Goal: Task Accomplishment & Management: Complete application form

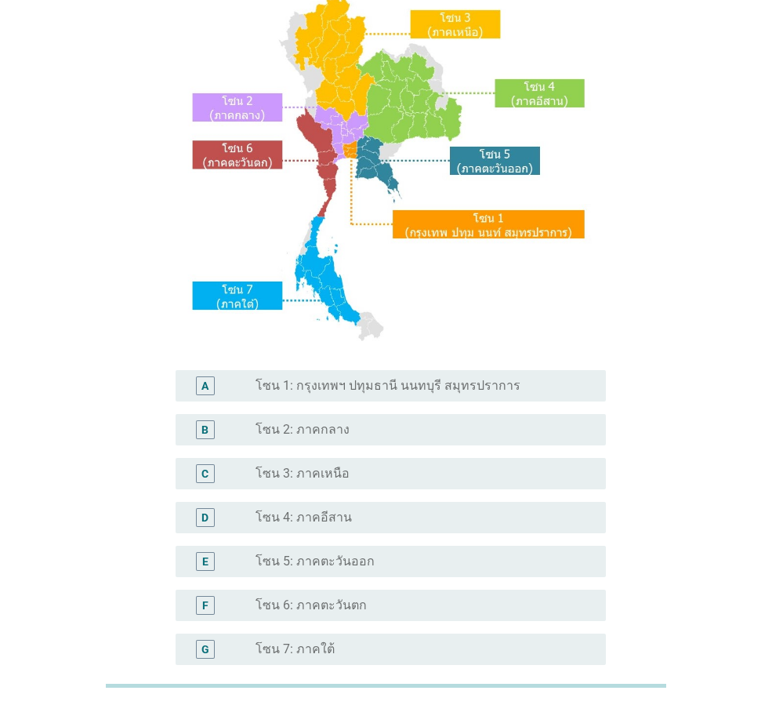
scroll to position [295, 0]
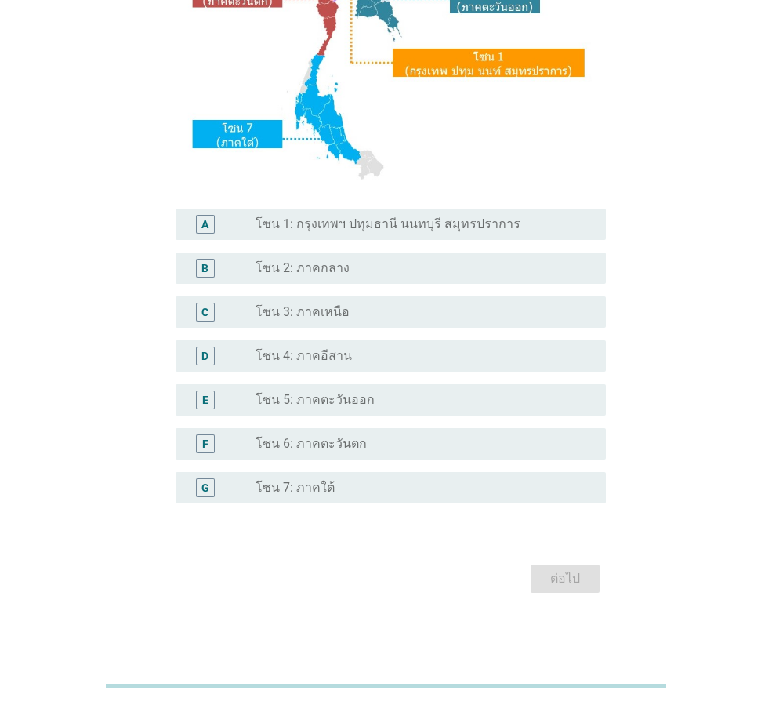
click at [319, 274] on label "โซน 2: ภาคกลาง" at bounding box center [303, 268] width 94 height 16
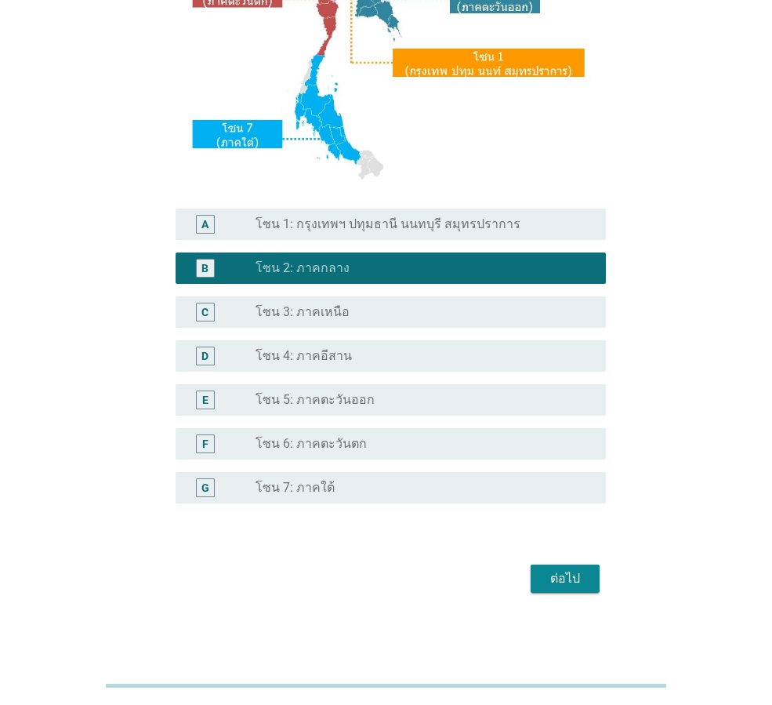
click at [326, 231] on label "โซน 1: กรุงเทพฯ ปทุมธานี นนทบุรี สมุทรปราการ" at bounding box center [388, 224] width 265 height 16
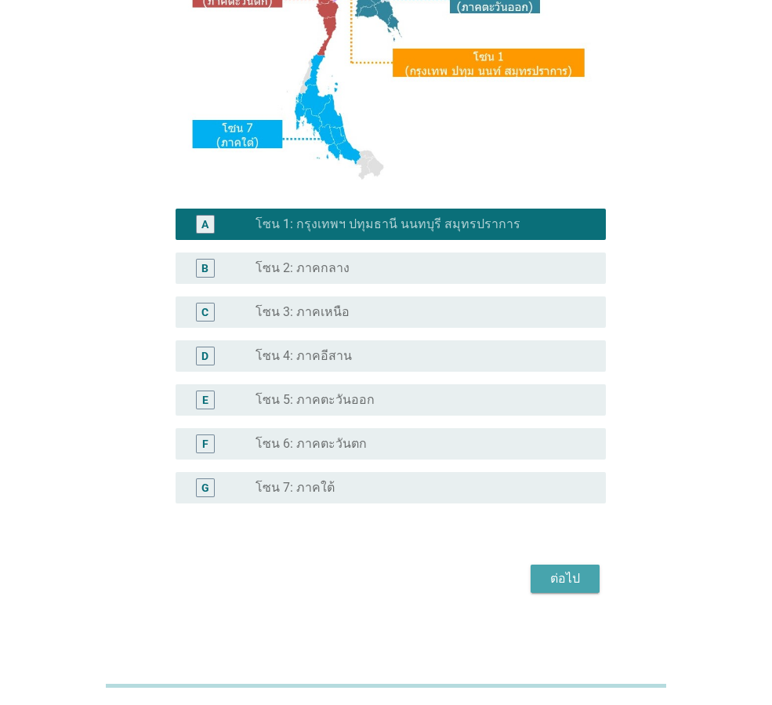
click at [558, 583] on div "ต่อไป" at bounding box center [565, 578] width 44 height 19
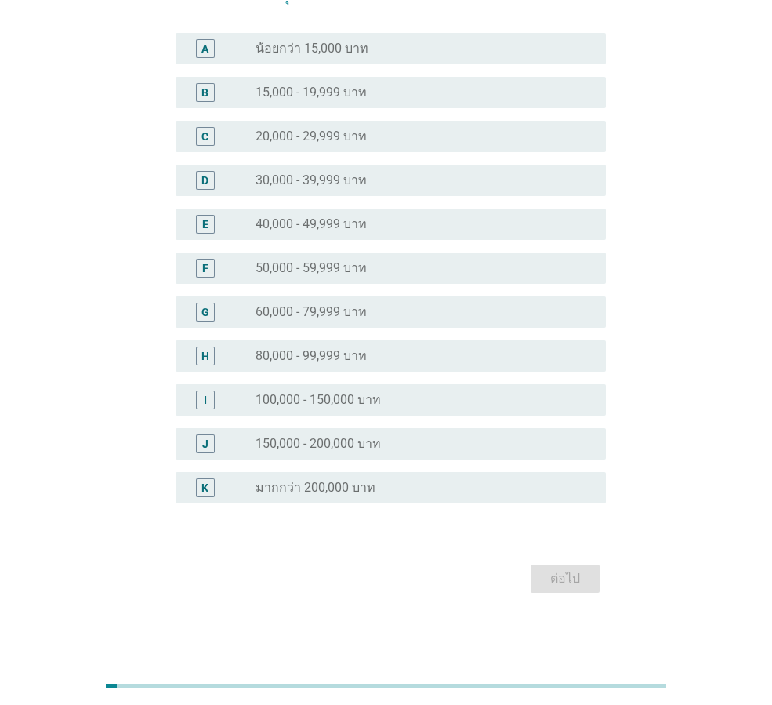
scroll to position [0, 0]
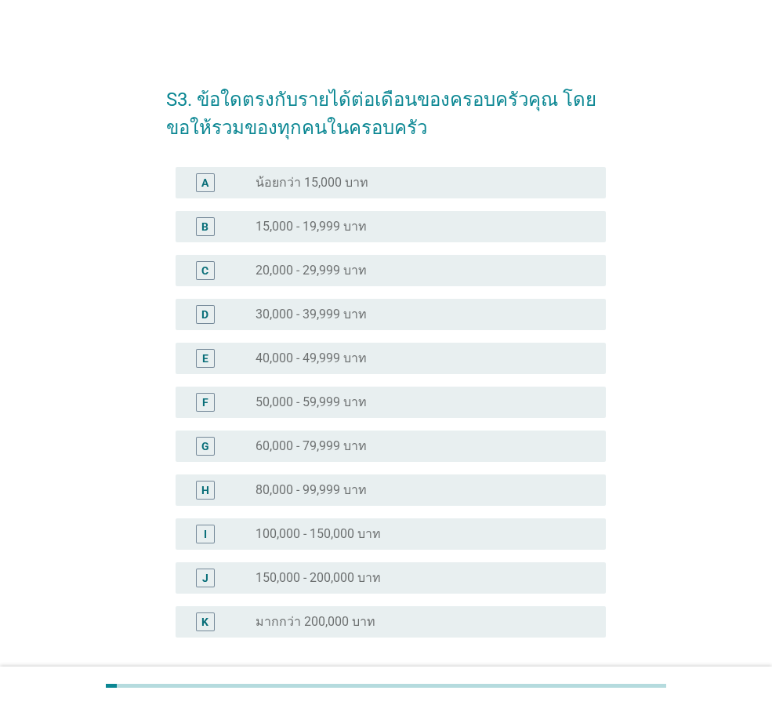
click at [312, 271] on label "20,000 - 29,999 บาท" at bounding box center [311, 271] width 111 height 16
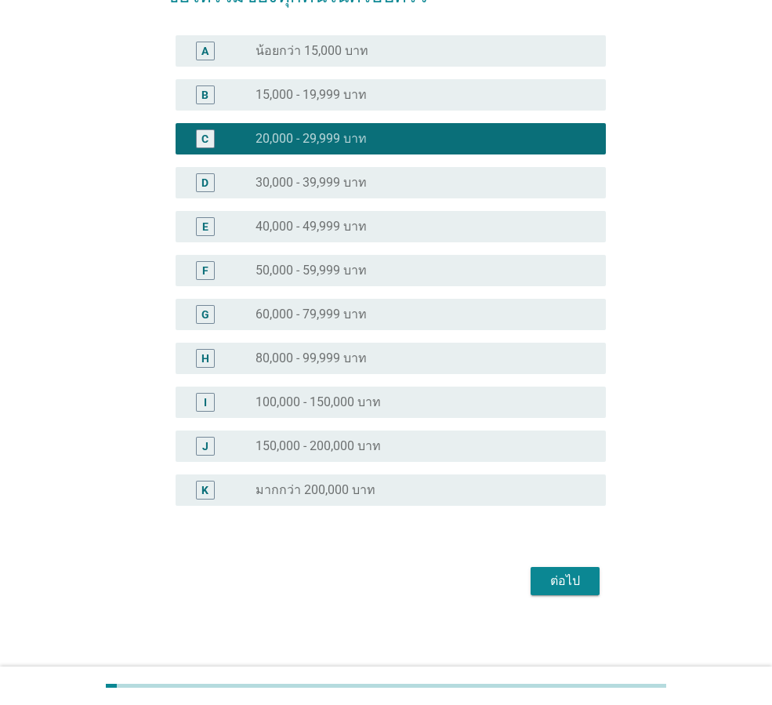
scroll to position [134, 0]
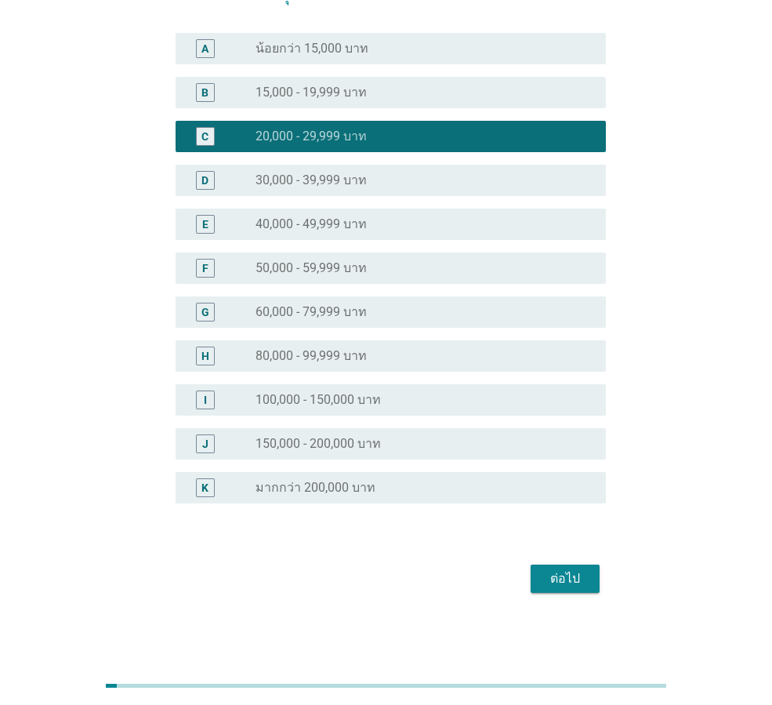
click at [580, 579] on div "ต่อไป" at bounding box center [565, 578] width 44 height 19
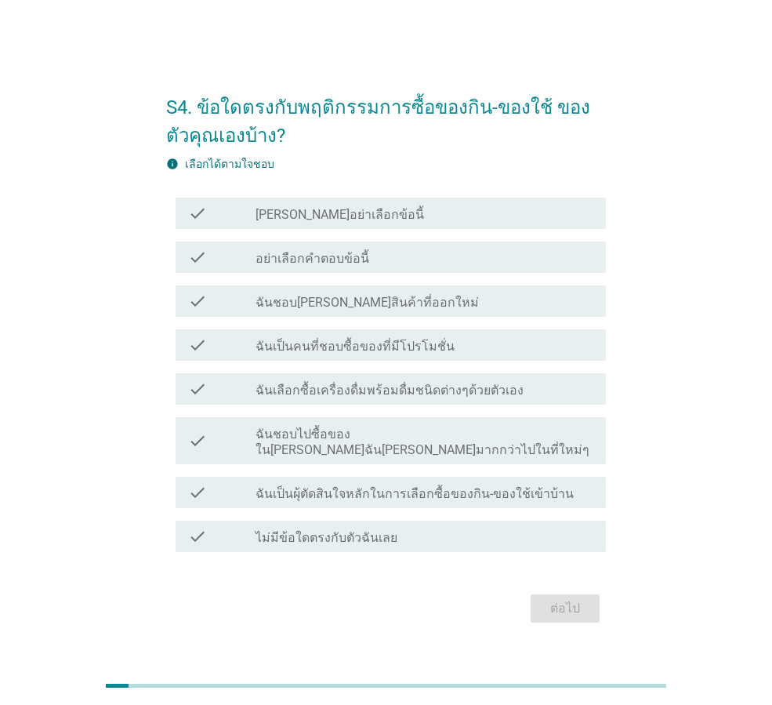
click at [285, 223] on label "[PERSON_NAME]อย่าเลือกข้อนี้" at bounding box center [340, 215] width 169 height 16
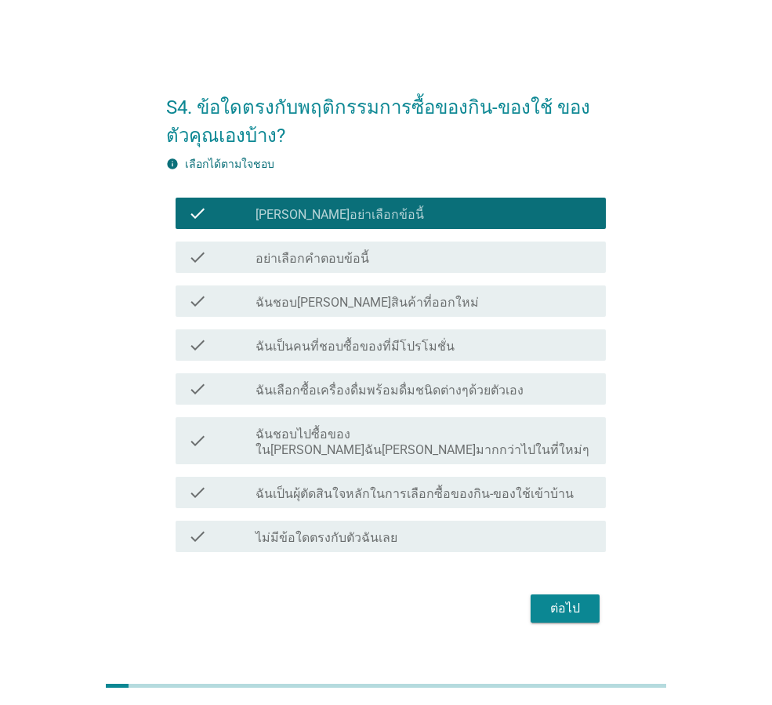
click at [289, 310] on label "ฉันชอบ[PERSON_NAME]สินค้าที่ออกใหม่" at bounding box center [367, 303] width 223 height 16
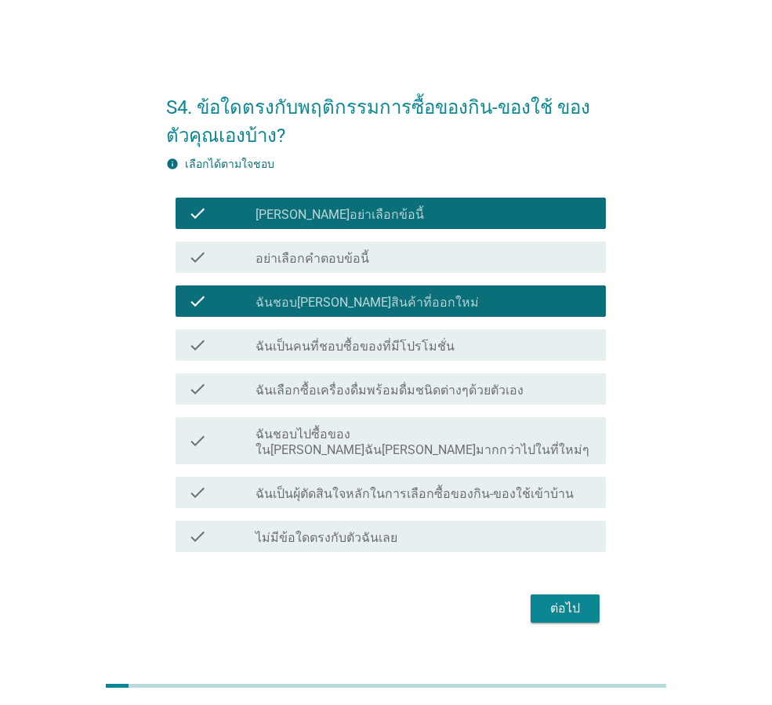
click at [290, 354] on label "ฉันเป็นคนที่ชอบซื้อของที่มีโปรโมชั่น" at bounding box center [355, 347] width 199 height 16
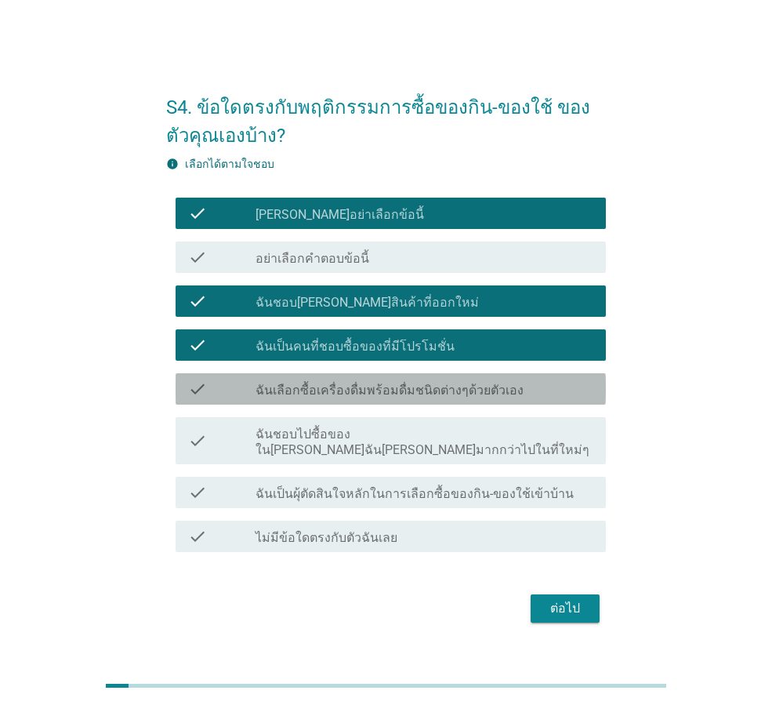
click at [298, 398] on label "ฉันเลือกซื้อเครื่องดื่มพร้อมดื่มชนิดต่างๆด้วยตัวเอง" at bounding box center [390, 391] width 268 height 16
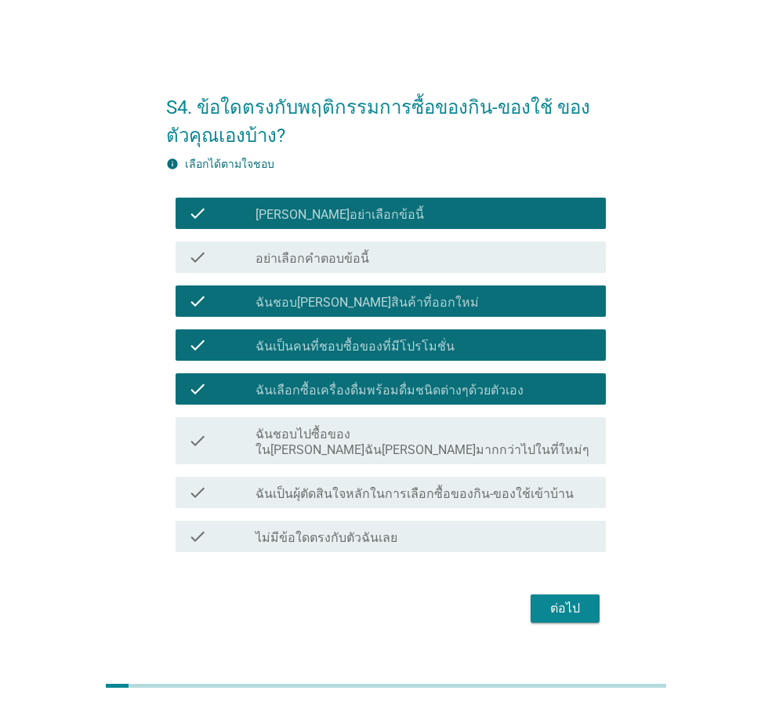
click at [292, 445] on label "ฉันชอบไปซื้อของใน[PERSON_NAME]ฉัน[PERSON_NAME]มากกว่าไปในที่ใหม่ๆ" at bounding box center [425, 442] width 338 height 31
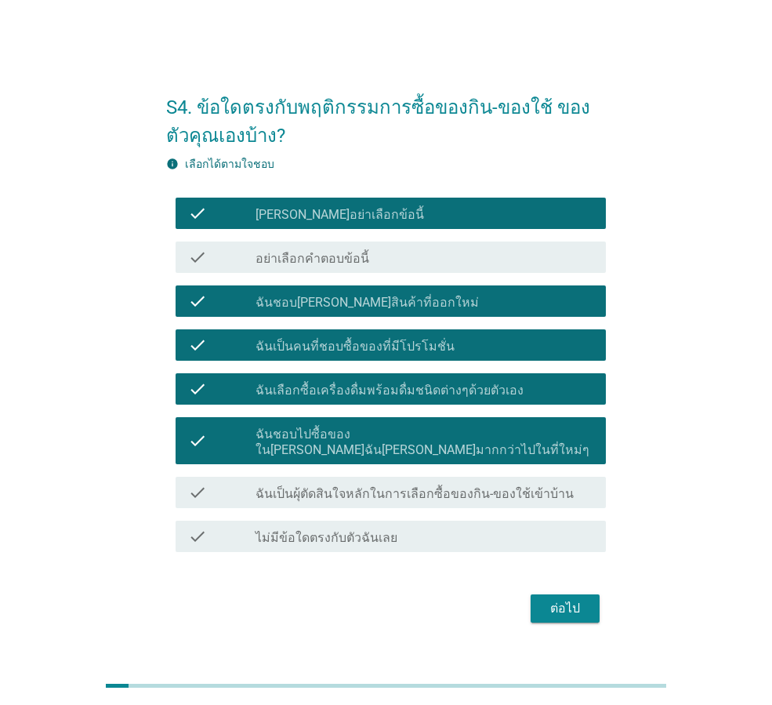
click at [296, 488] on label "ฉันเป็นผุ้ตัดสินใจหลักในการเลือกซื้อของกิน-ของใช้เข้าบ้าน" at bounding box center [415, 494] width 318 height 16
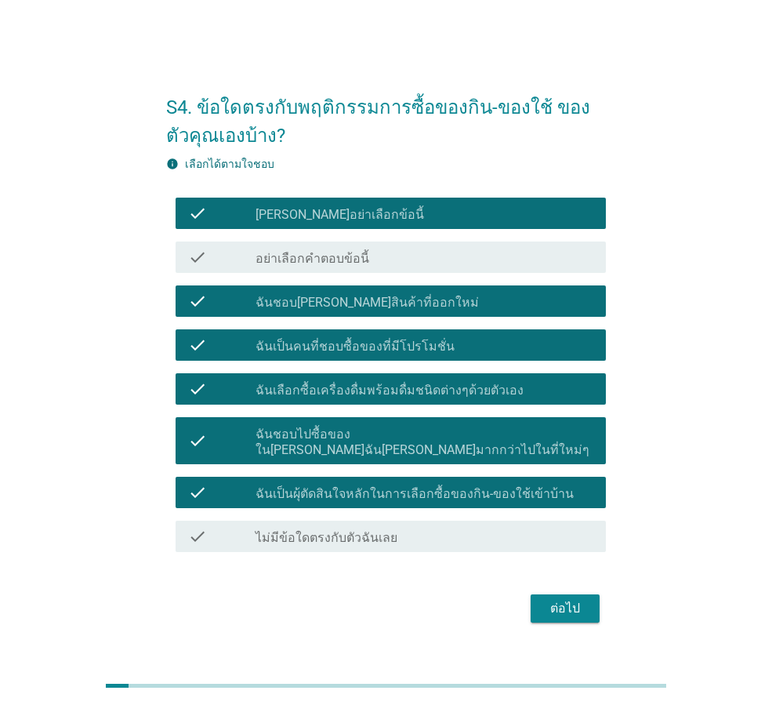
click at [550, 599] on div "ต่อไป" at bounding box center [565, 608] width 44 height 19
